Goal: Navigation & Orientation: Find specific page/section

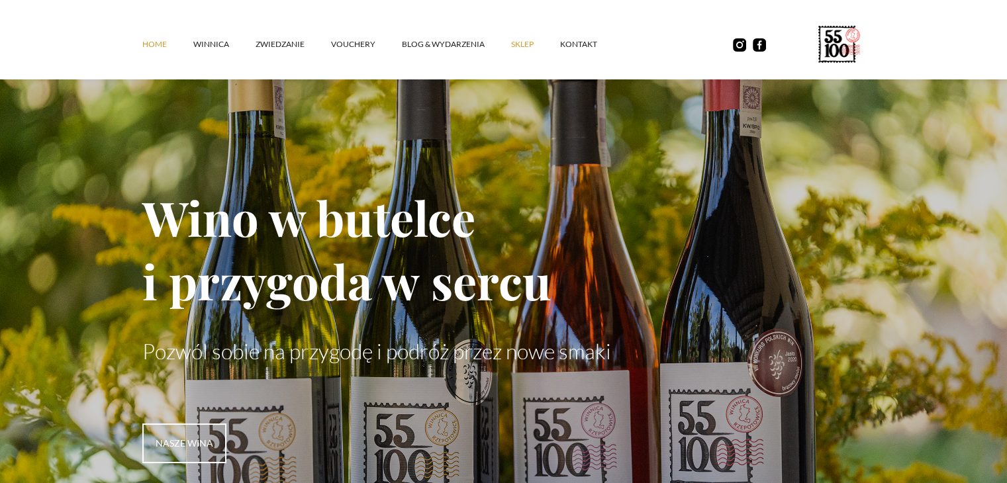
click at [521, 47] on link "SKLEP" at bounding box center [535, 44] width 49 height 40
